Goal: Register for event/course

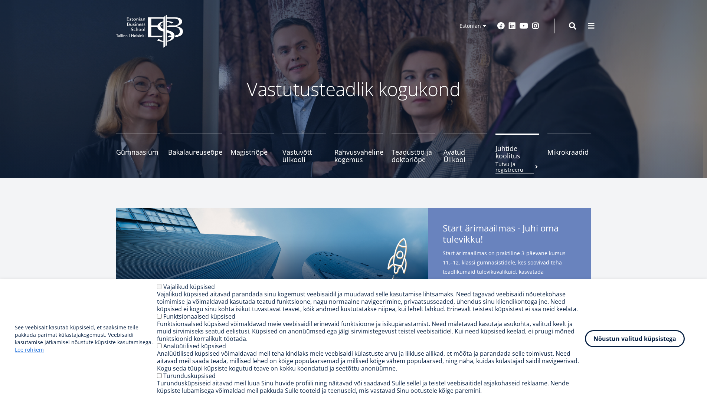
click at [496, 157] on span "Juhtide koolitus Tutvu ja registreeru" at bounding box center [518, 152] width 44 height 15
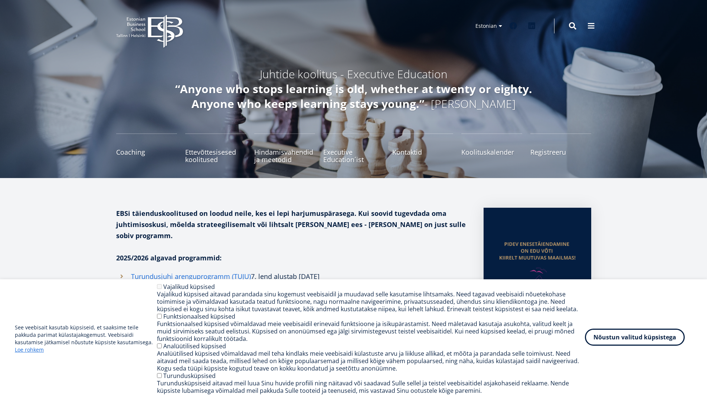
click at [622, 341] on button "Nõustun valitud küpsistega" at bounding box center [635, 337] width 100 height 17
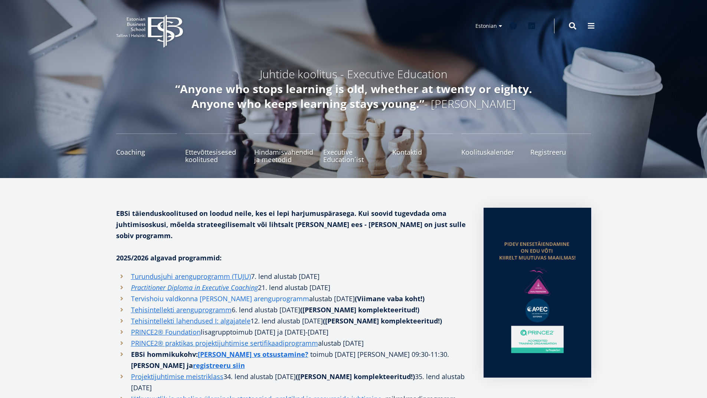
click at [258, 293] on link "Tervishoiu valdkonna juhi arenguprogramm" at bounding box center [220, 298] width 178 height 11
